Goal: Information Seeking & Learning: Learn about a topic

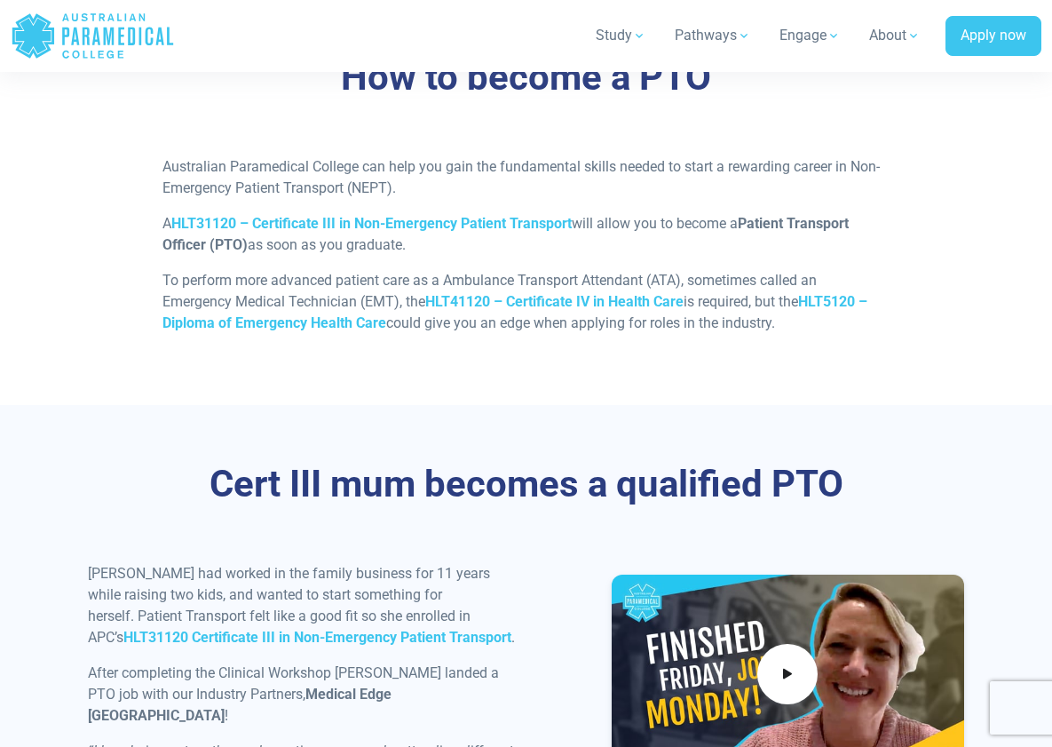
scroll to position [1550, 0]
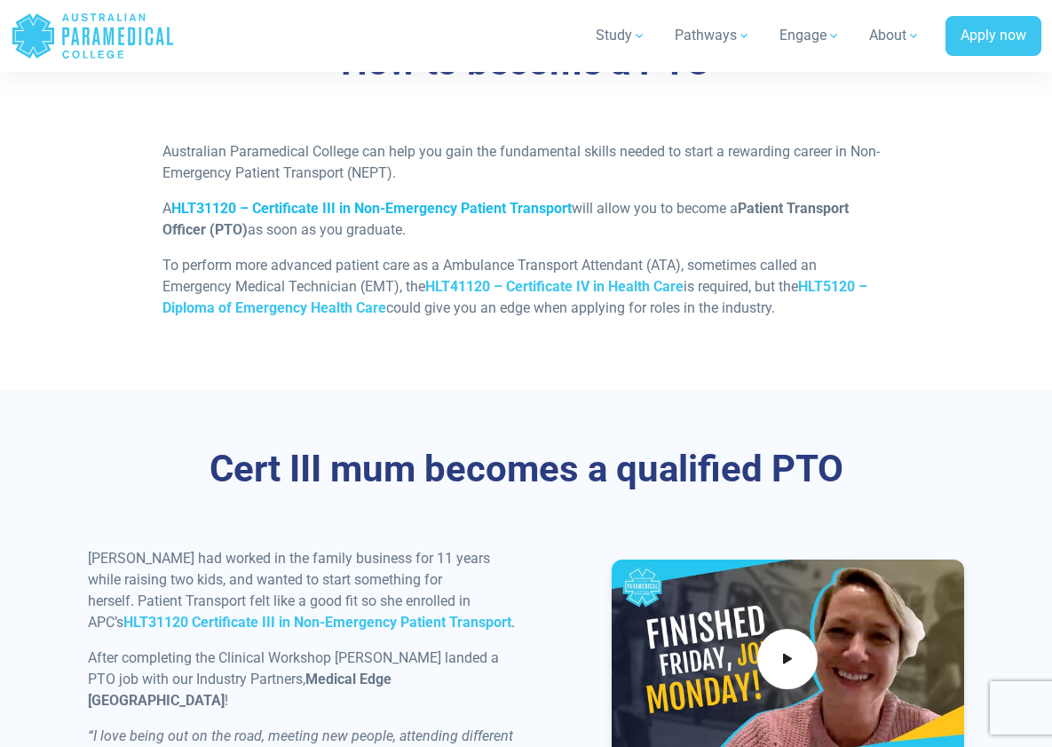
click at [464, 208] on strong "HLT31120 – Certificate III in Non-Emergency Patient Transport" at bounding box center [371, 208] width 400 height 17
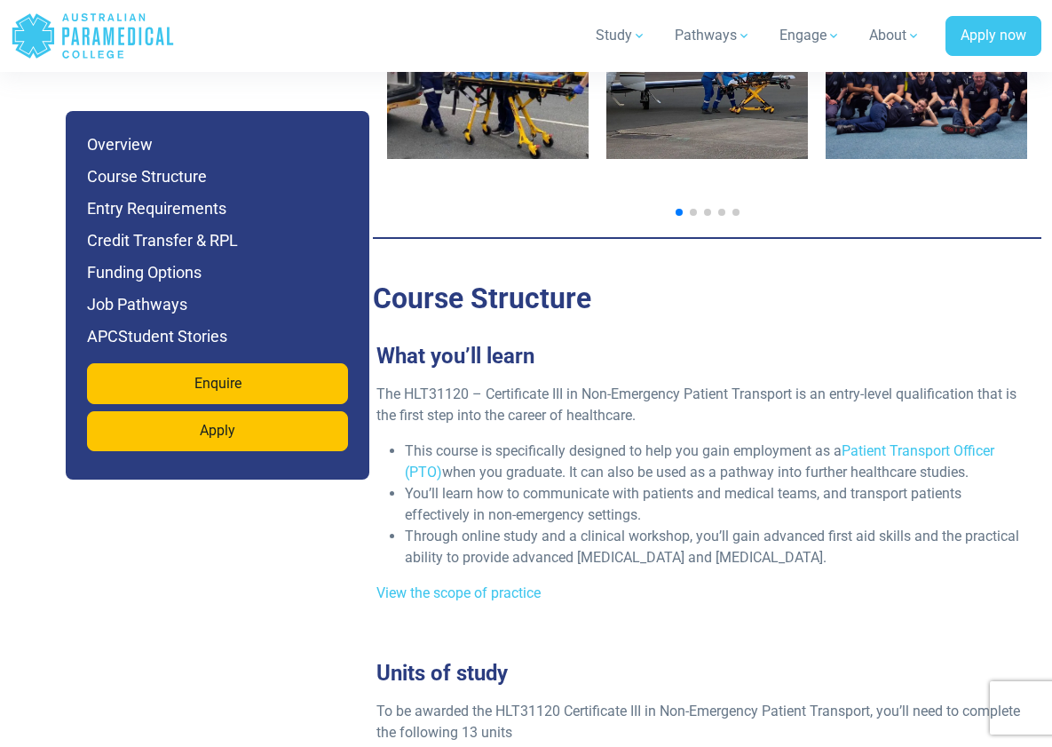
scroll to position [3202, 0]
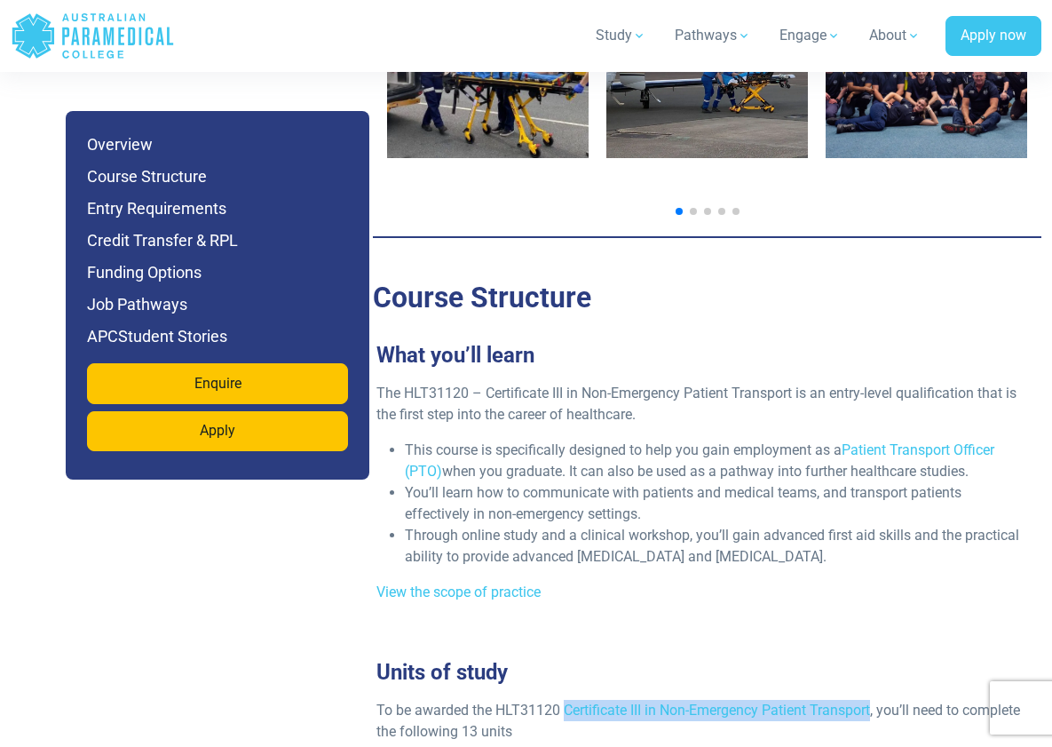
drag, startPoint x: 567, startPoint y: 642, endPoint x: 876, endPoint y: 652, distance: 308.3
click at [876, 700] on p "To be awarded the HLT31120 Certificate III in Non-Emergency Patient Transport, …" at bounding box center [699, 721] width 647 height 43
copy p "Certificate III in Non-Emergency Patient Transport"
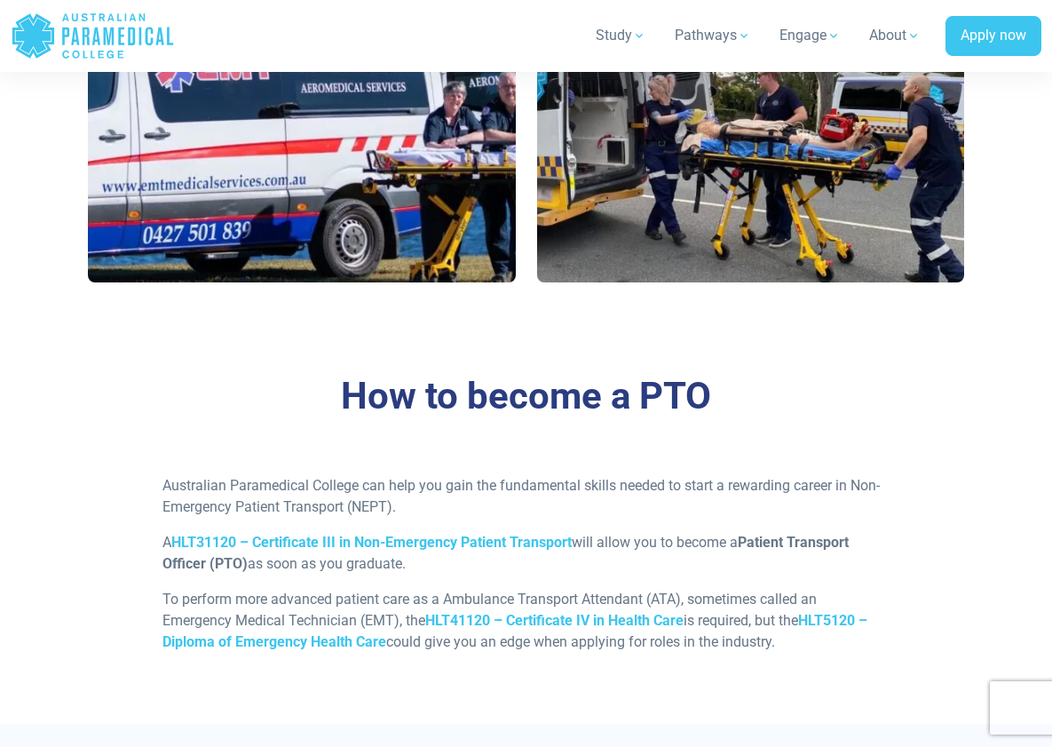
click at [313, 367] on div "How to become a PTO Australian Paramedical College can help you gain the fundam…" at bounding box center [526, 520] width 1052 height 407
click at [835, 356] on div "How to become a PTO Australian Paramedical College can help you gain the fundam…" at bounding box center [526, 520] width 1052 height 407
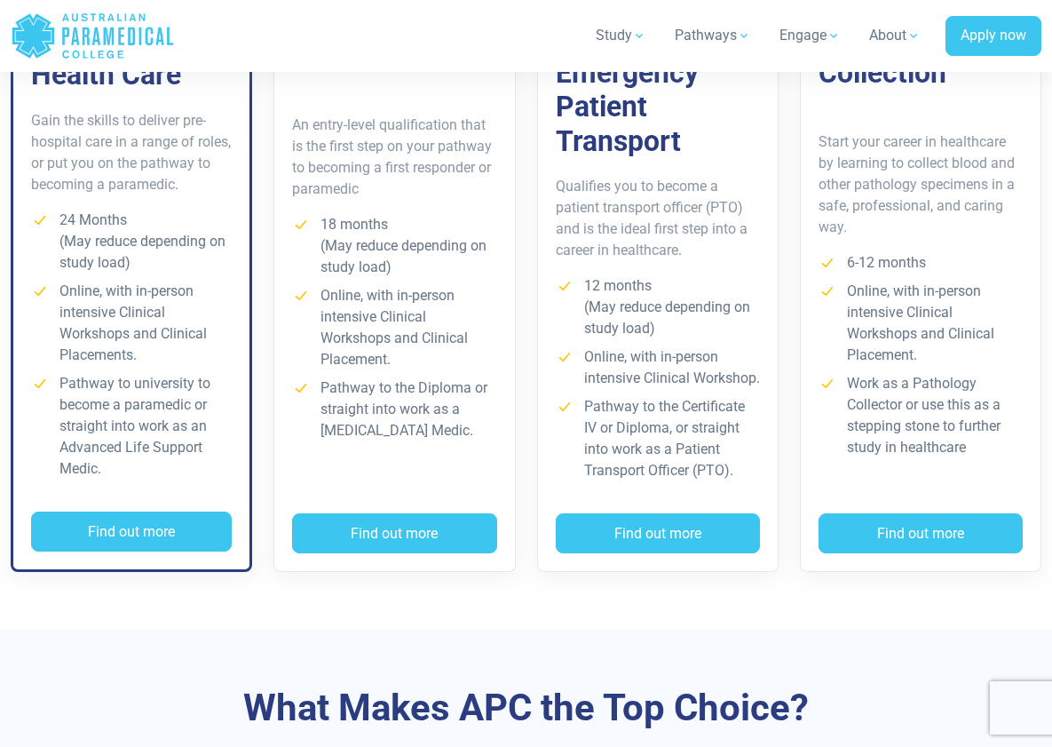
scroll to position [1497, 0]
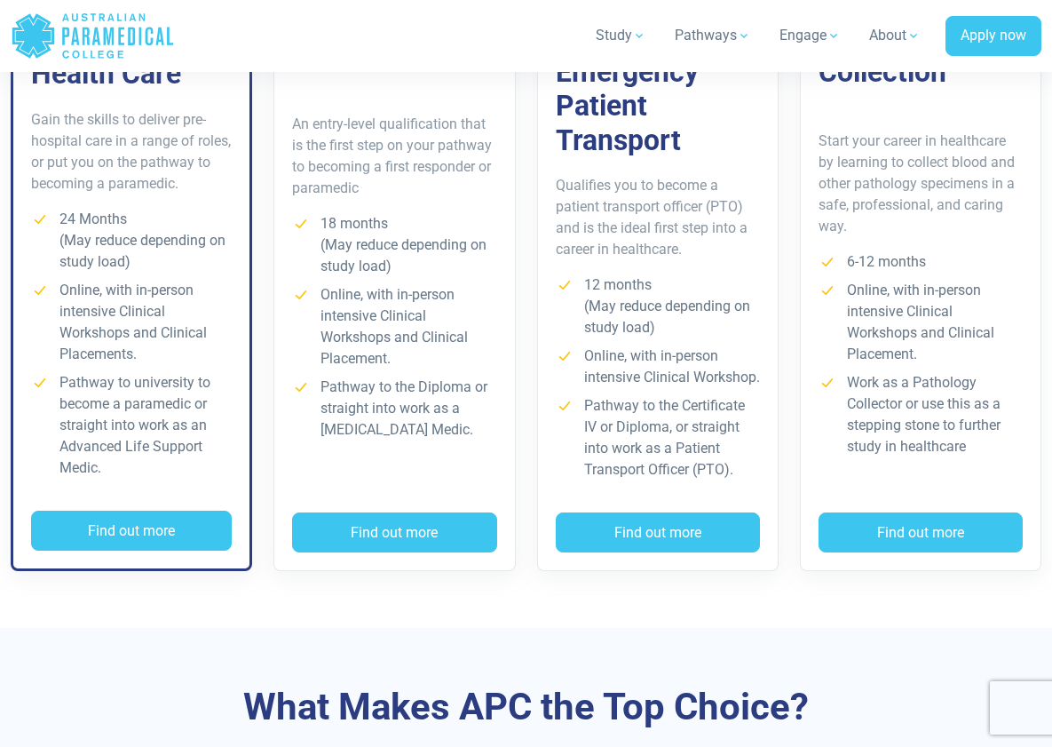
click at [617, 135] on h3 "HLT31120 Certificate III in Non-Emergency Patient Transport" at bounding box center [658, 55] width 204 height 203
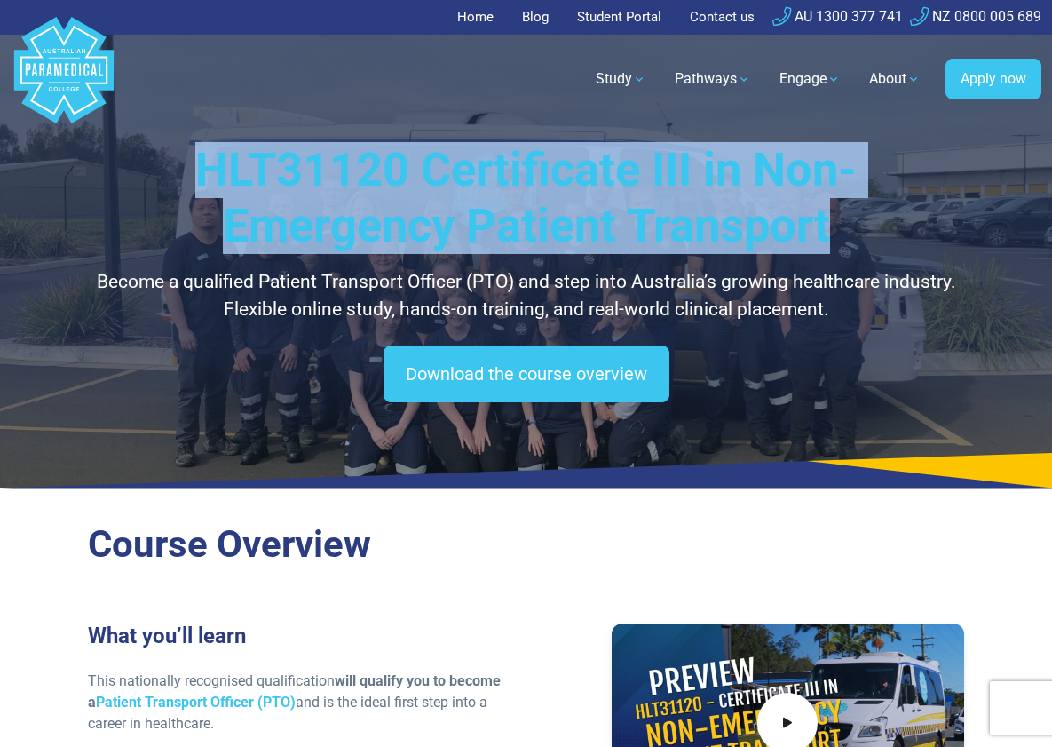
drag, startPoint x: 194, startPoint y: 161, endPoint x: 847, endPoint y: 226, distance: 656.0
click at [847, 226] on h1 "HLT31120 Certificate III in Non-Emergency Patient Transport" at bounding box center [526, 198] width 876 height 112
copy h1 "HLT31120 Certificate III in Non-Emergency Patient Transport"
